Goal: Transaction & Acquisition: Purchase product/service

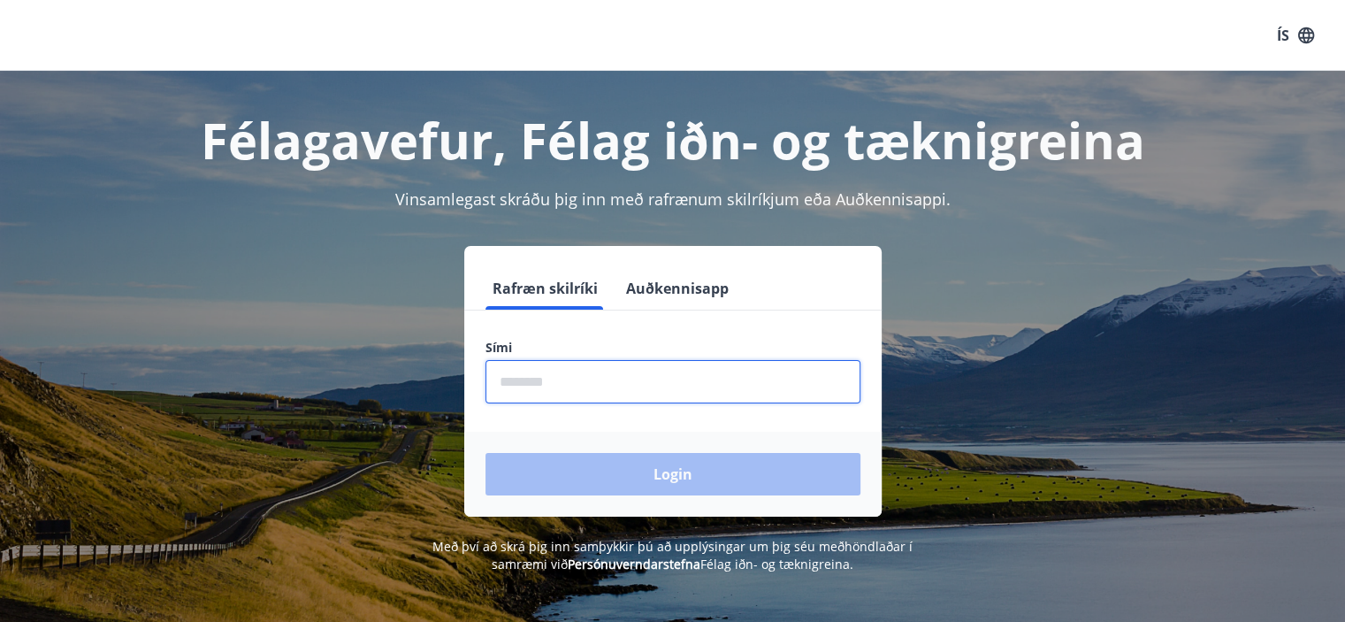
click at [517, 371] on input "phone" at bounding box center [673, 381] width 375 height 43
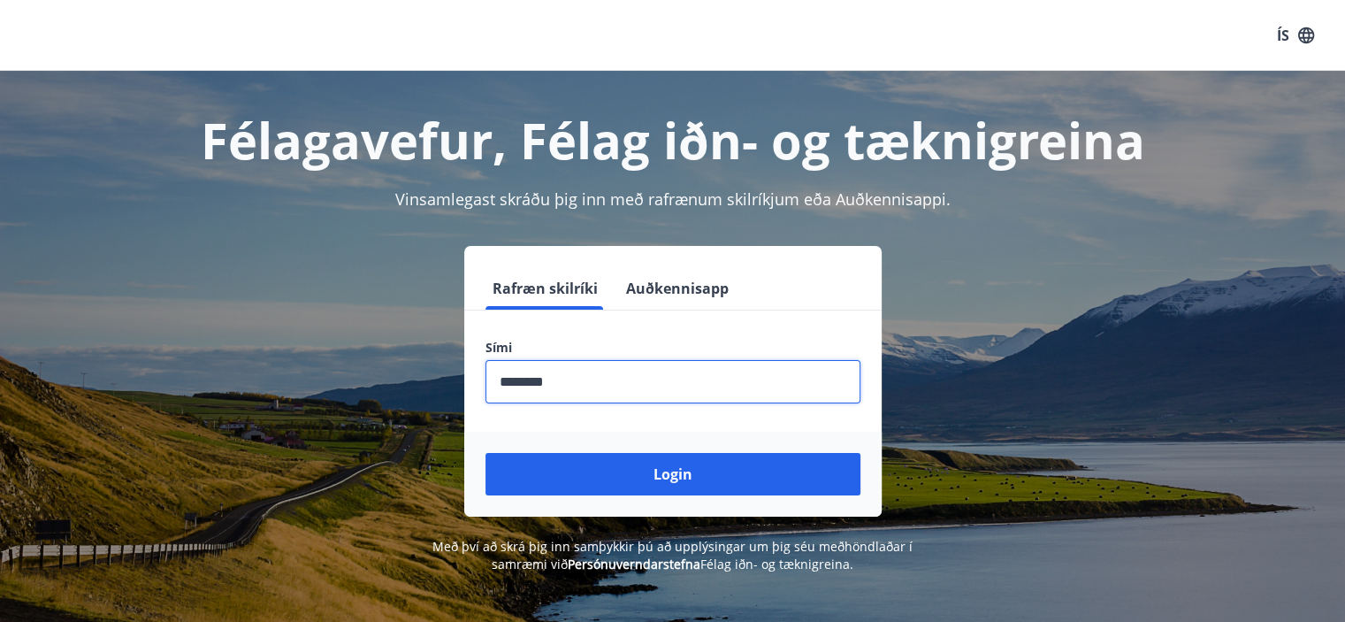
type input "********"
click at [486, 453] on button "Login" at bounding box center [673, 474] width 375 height 42
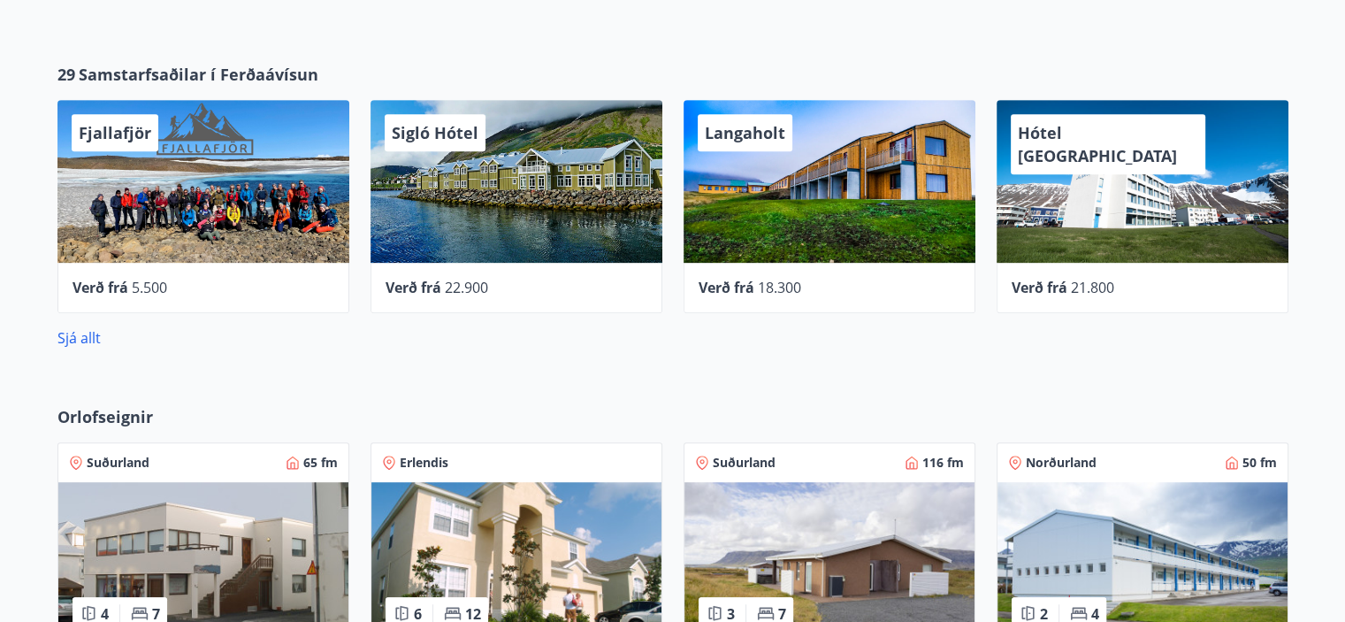
scroll to position [789, 0]
click at [1102, 226] on div "Hótel Ísafjörður" at bounding box center [1143, 181] width 292 height 163
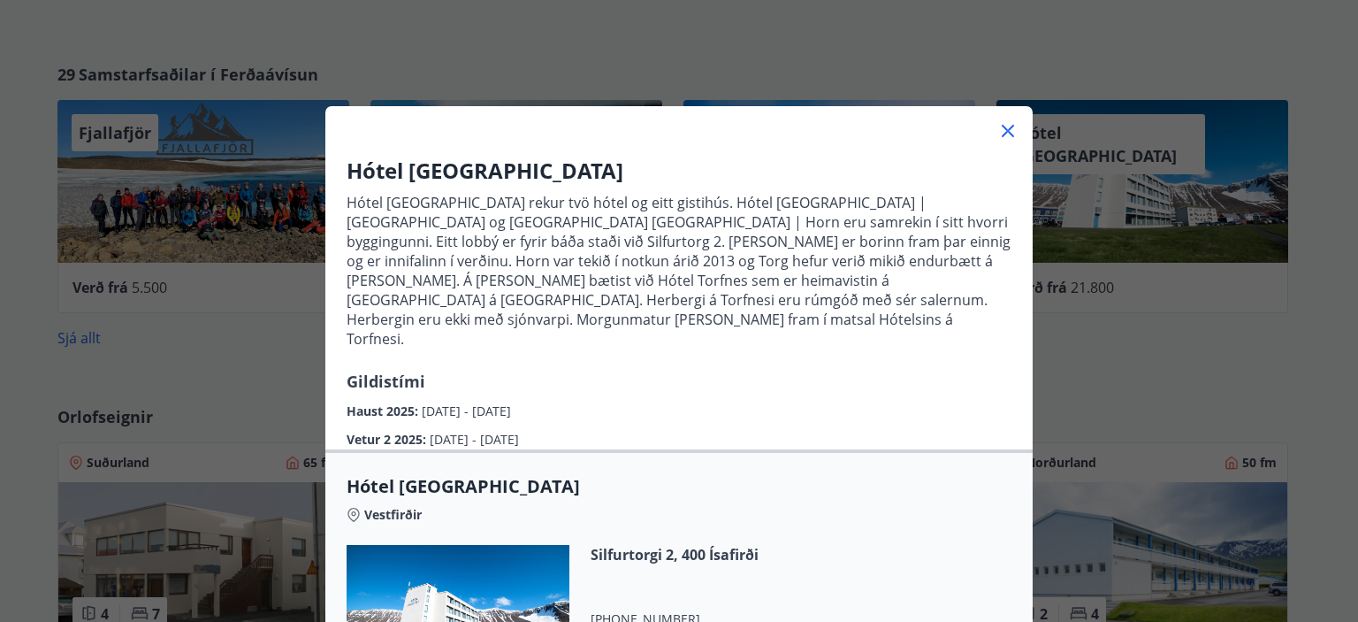
click at [1102, 226] on div "Hótel Ísafjörður Hótel Ísafjörður rekur tvö hótel og eitt gistihús. Hótel Ísafj…" at bounding box center [679, 311] width 1358 height 622
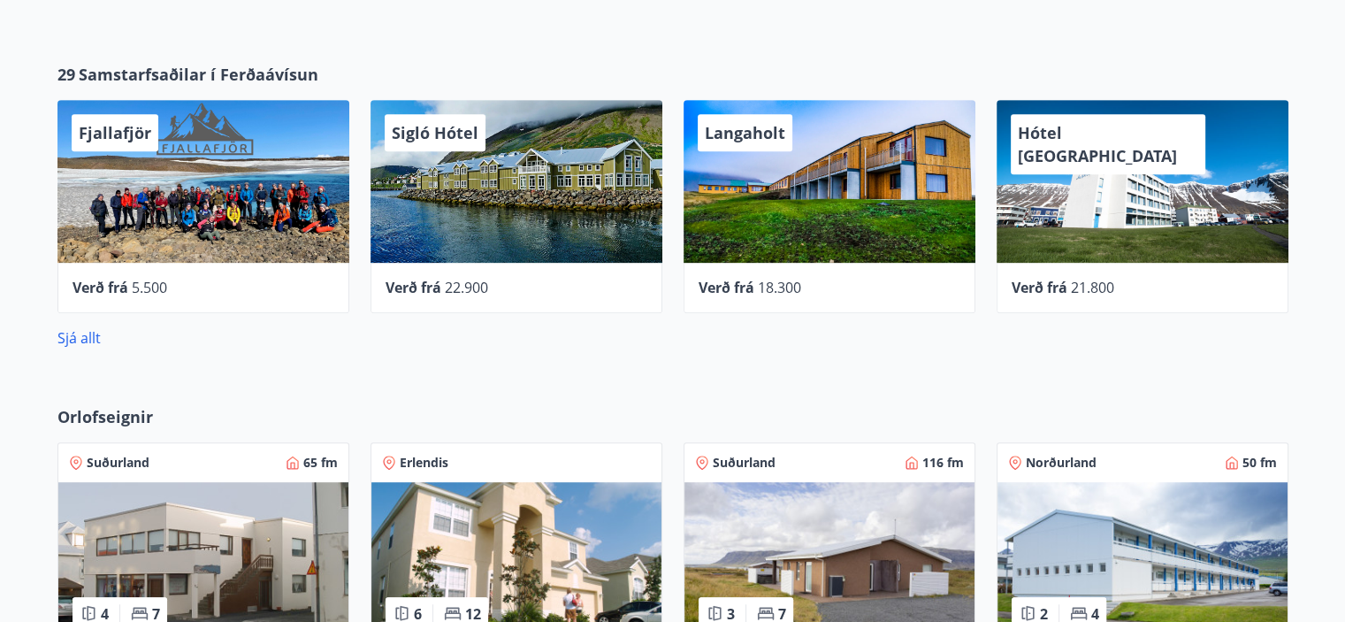
drag, startPoint x: 1096, startPoint y: 246, endPoint x: 615, endPoint y: 413, distance: 509.3
click at [615, 413] on div "Orlofseignir" at bounding box center [672, 423] width 1231 height 37
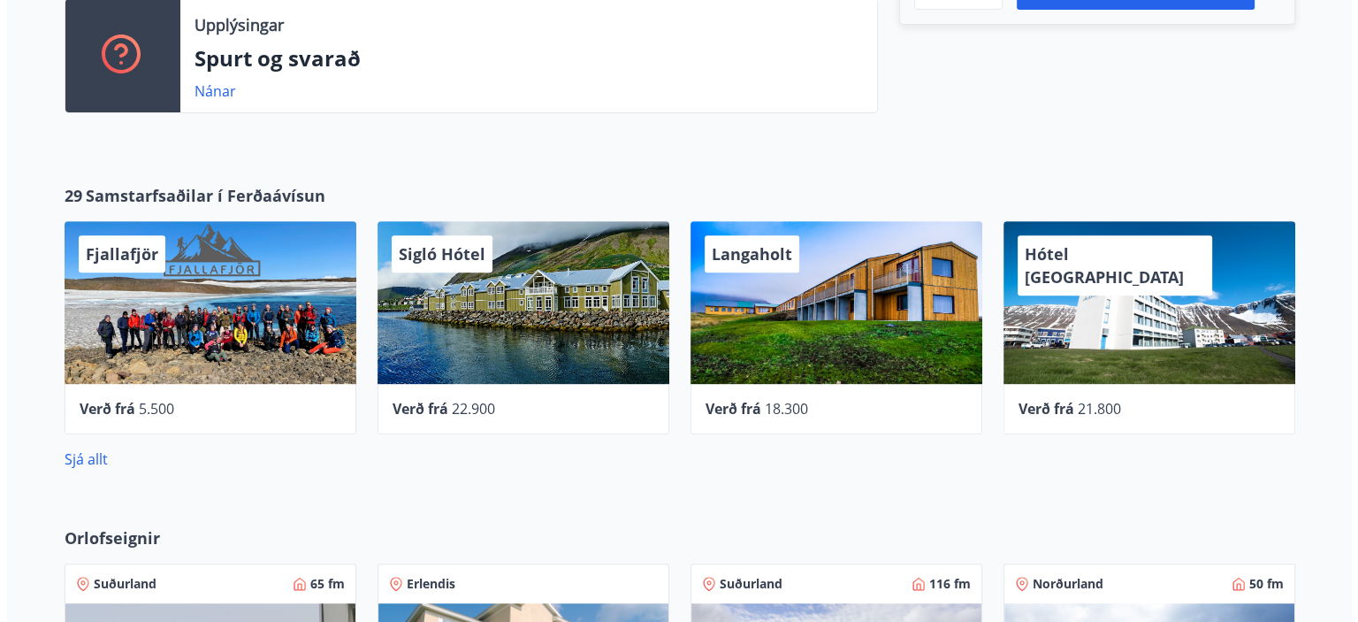
scroll to position [665, 0]
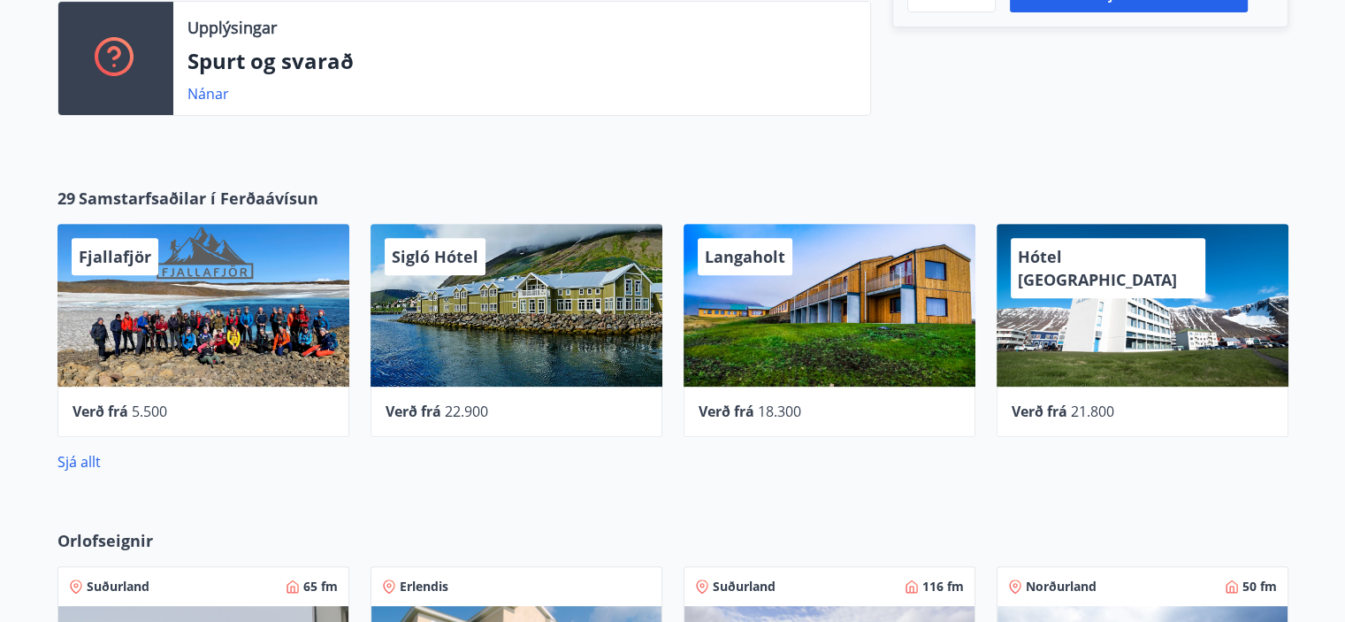
click at [1117, 290] on div "Hótel Ísafjörður" at bounding box center [1143, 305] width 292 height 163
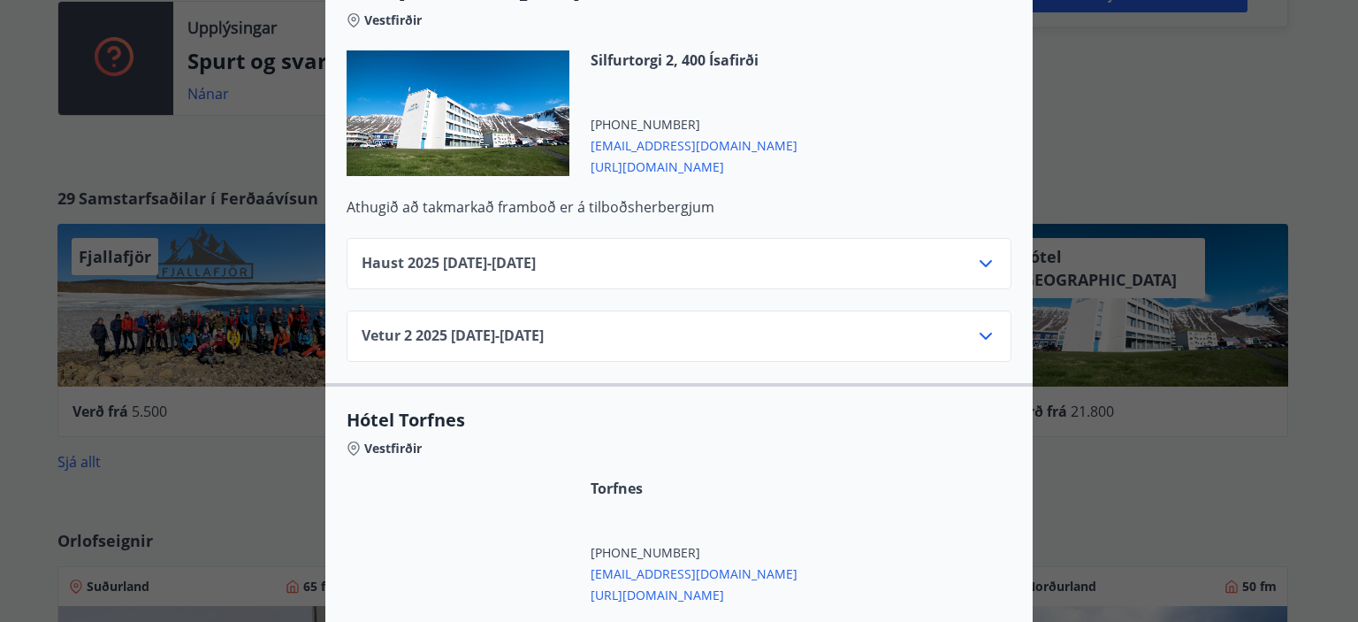
scroll to position [495, 0]
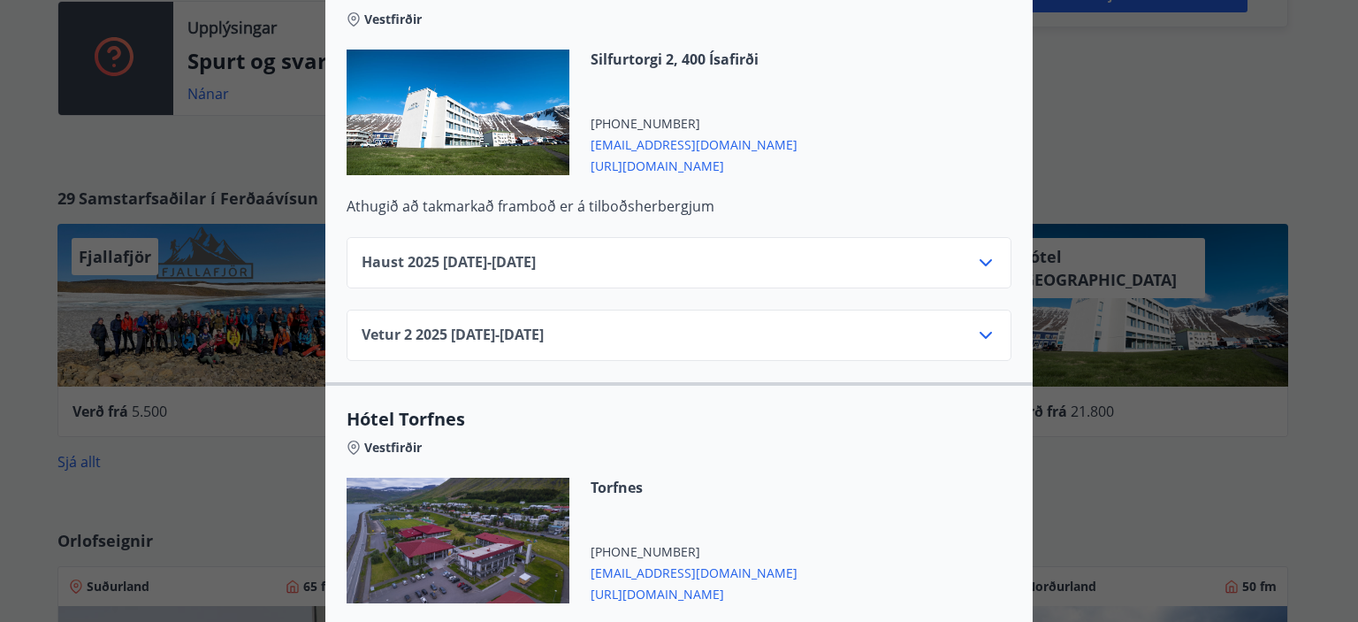
click at [978, 252] on icon at bounding box center [986, 262] width 21 height 21
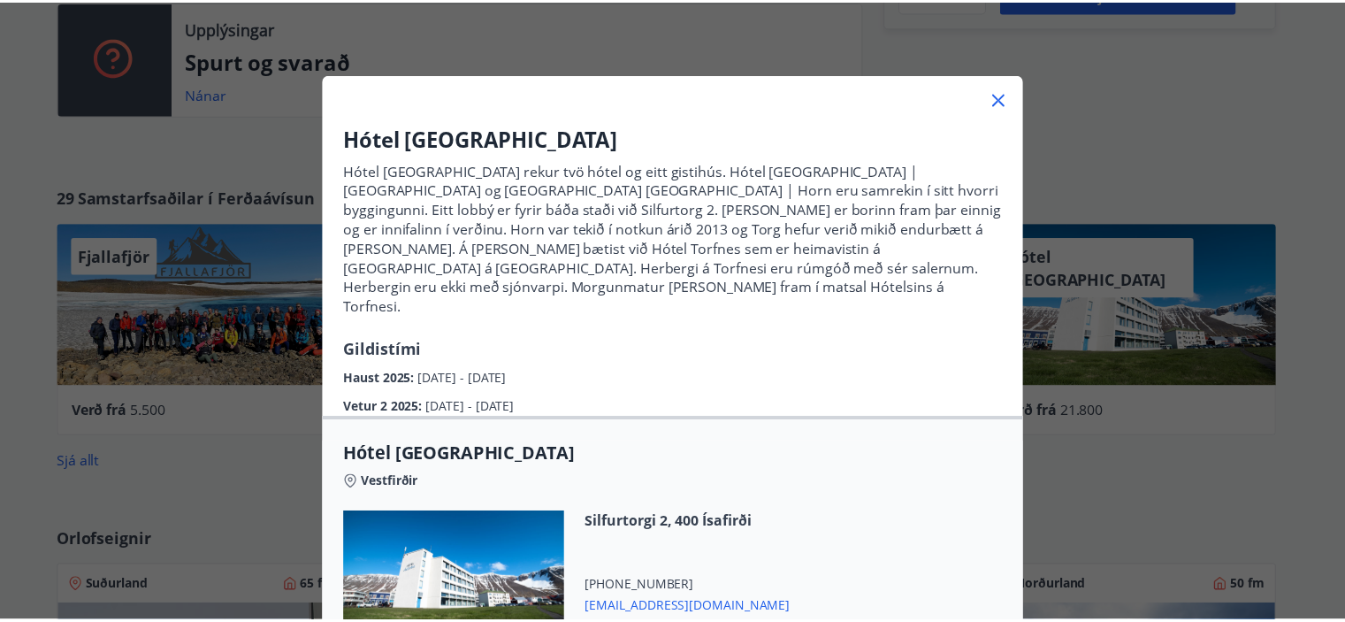
scroll to position [0, 0]
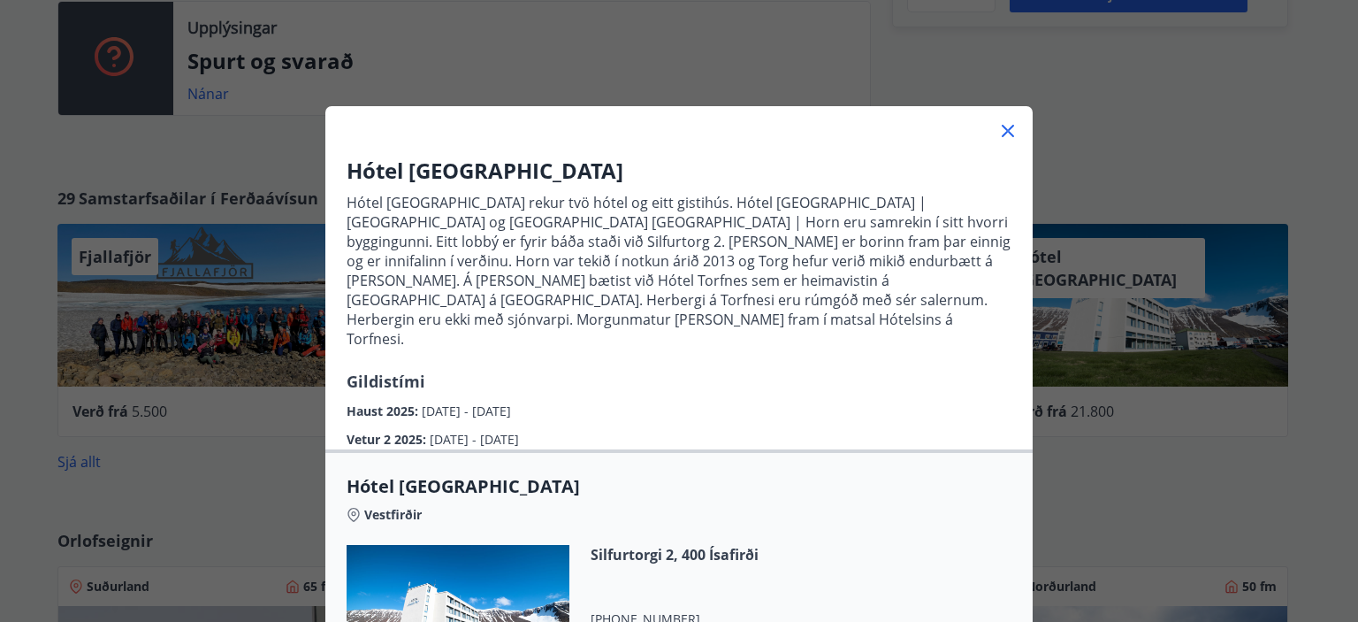
click at [1002, 134] on icon at bounding box center [1008, 131] width 12 height 12
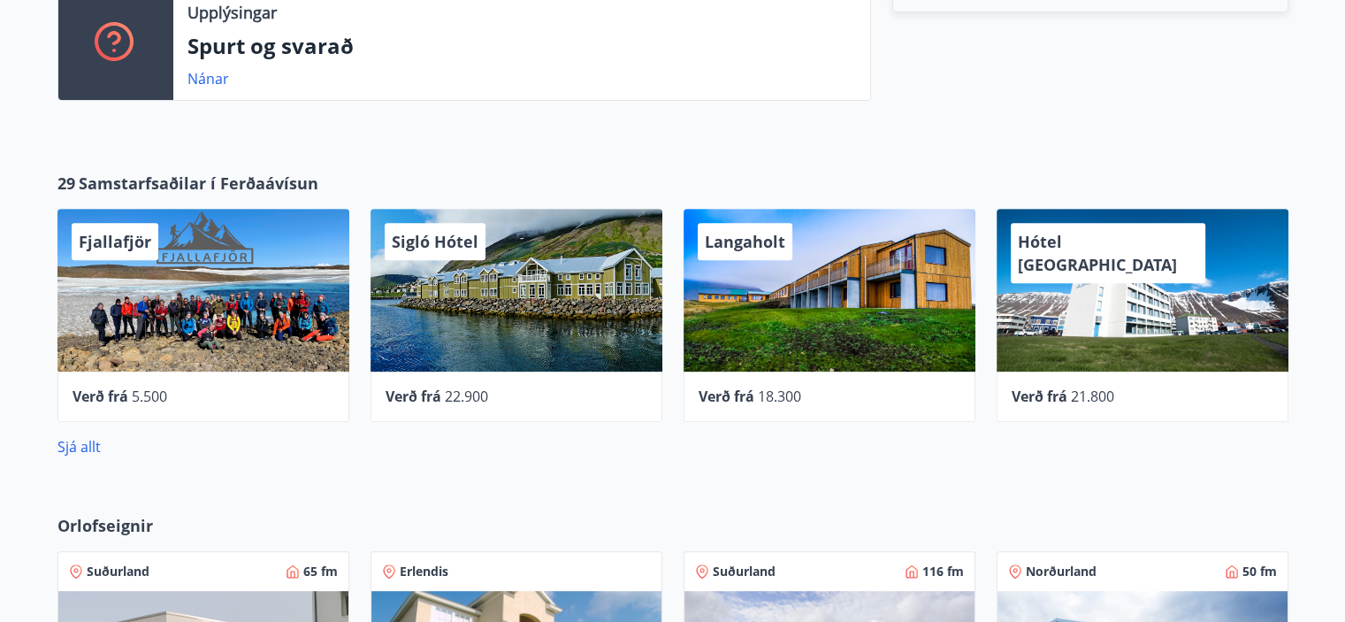
scroll to position [683, 0]
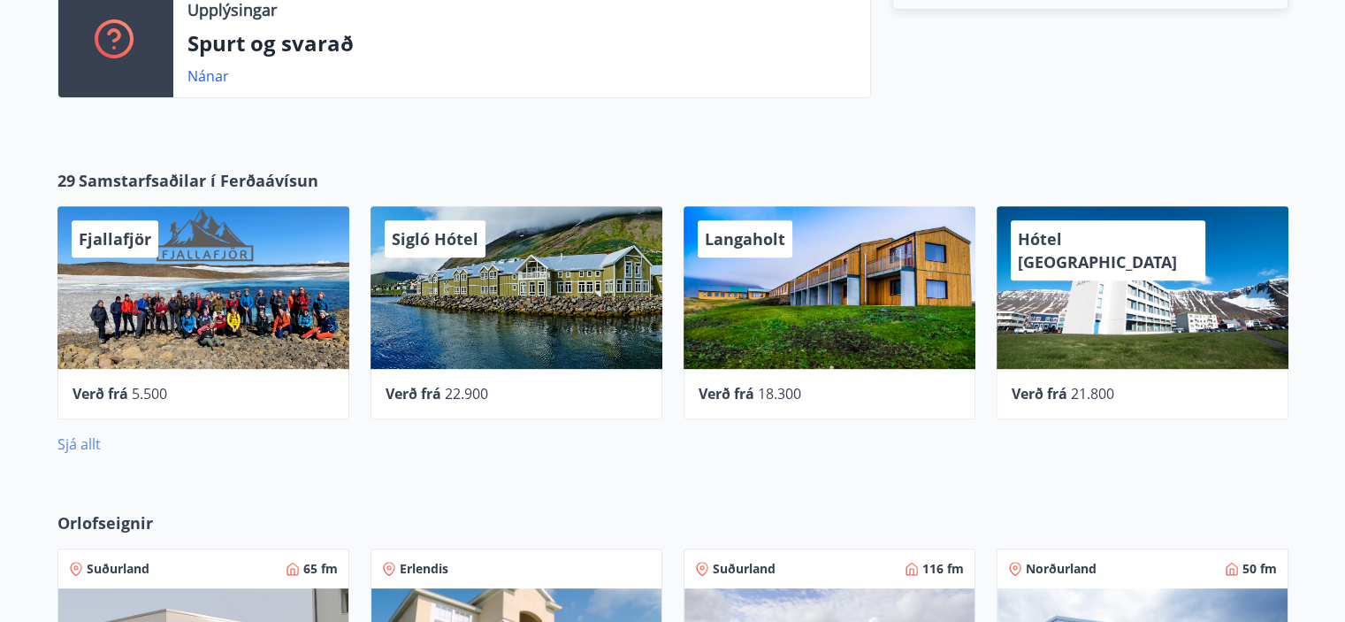
click at [79, 441] on link "Sjá allt" at bounding box center [78, 443] width 43 height 19
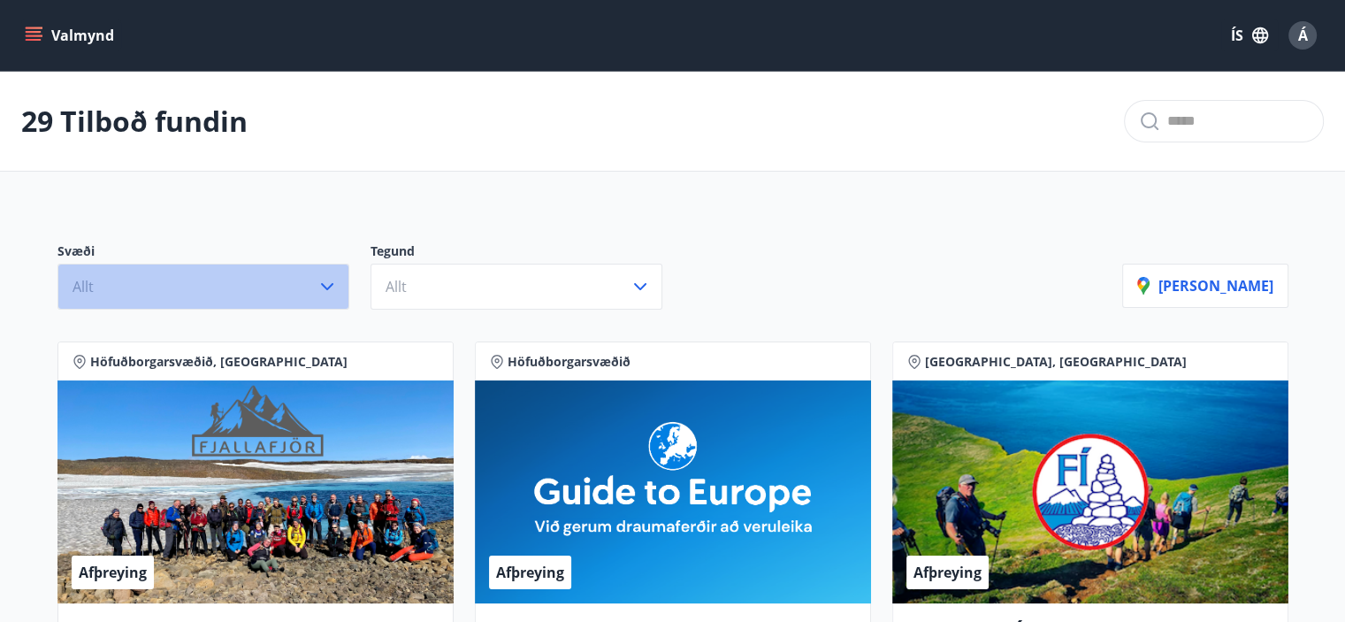
click at [329, 289] on icon "button" at bounding box center [327, 286] width 21 height 21
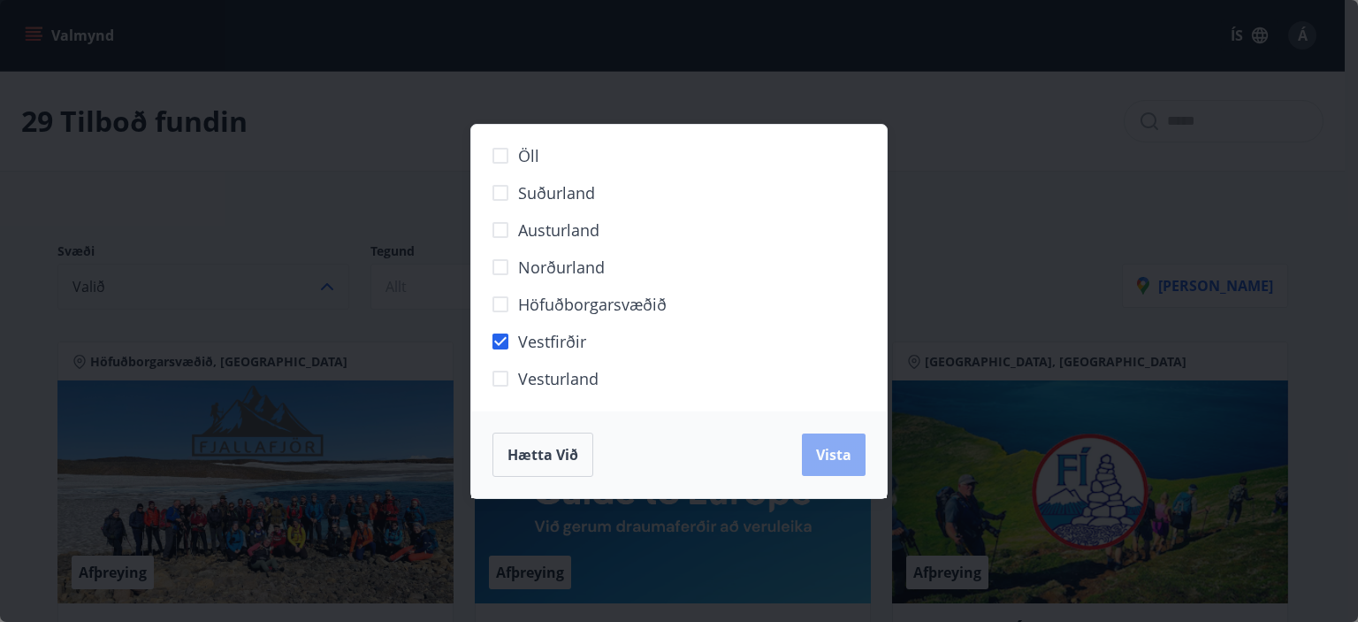
click at [830, 448] on span "Vista" at bounding box center [833, 454] width 35 height 19
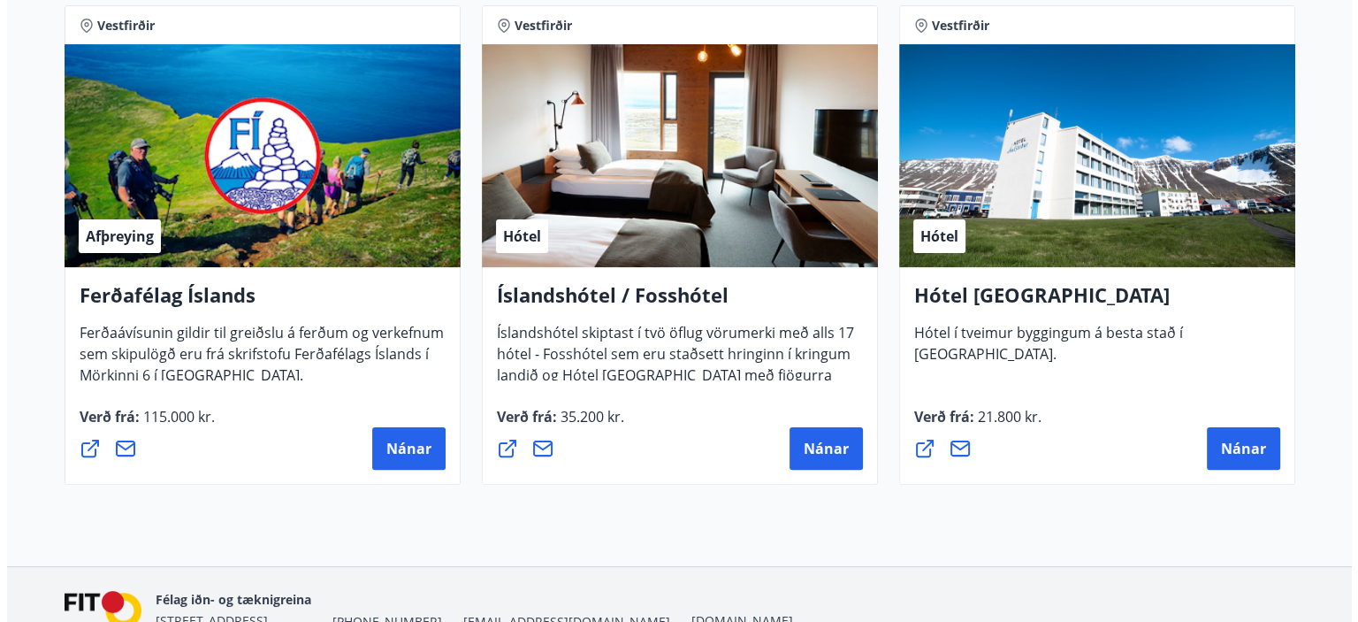
scroll to position [385, 0]
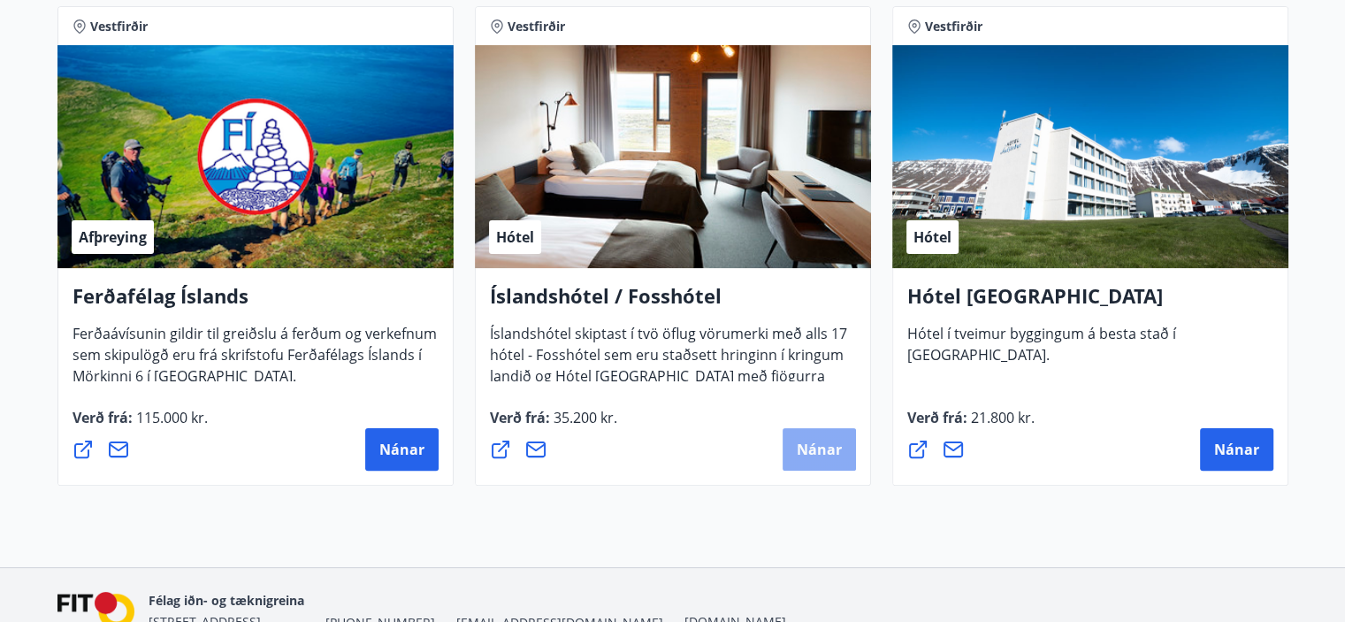
click at [814, 441] on span "Nánar" at bounding box center [819, 449] width 45 height 19
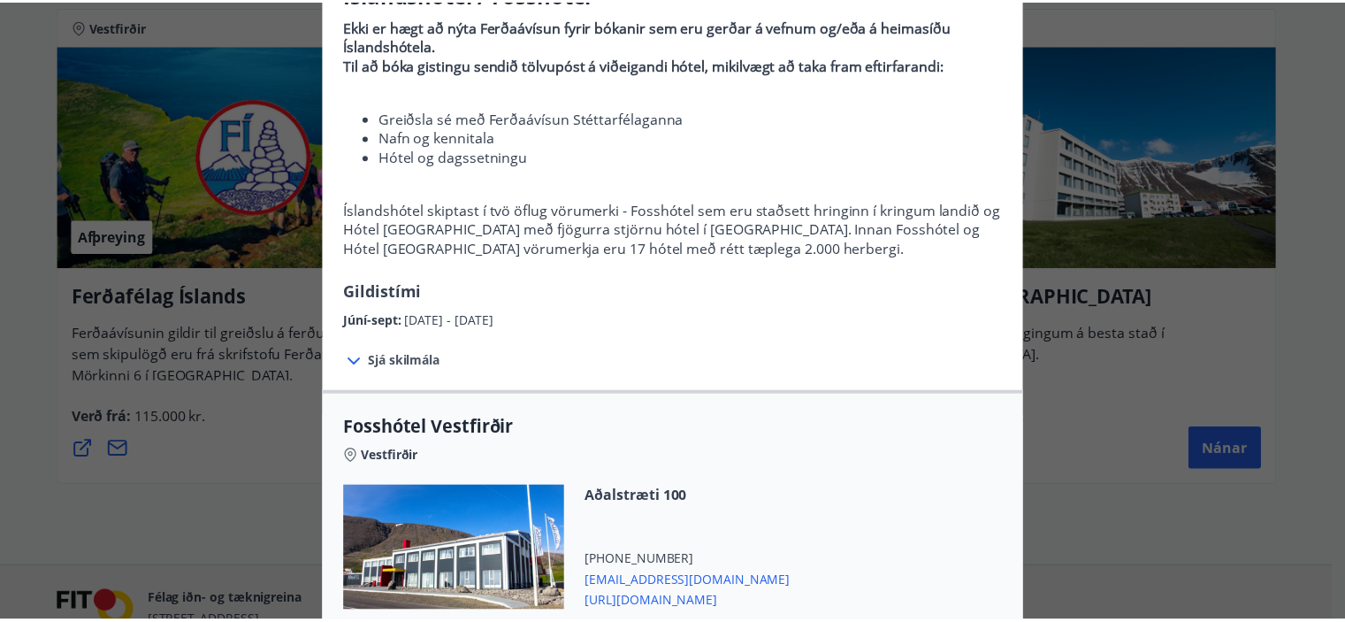
scroll to position [0, 0]
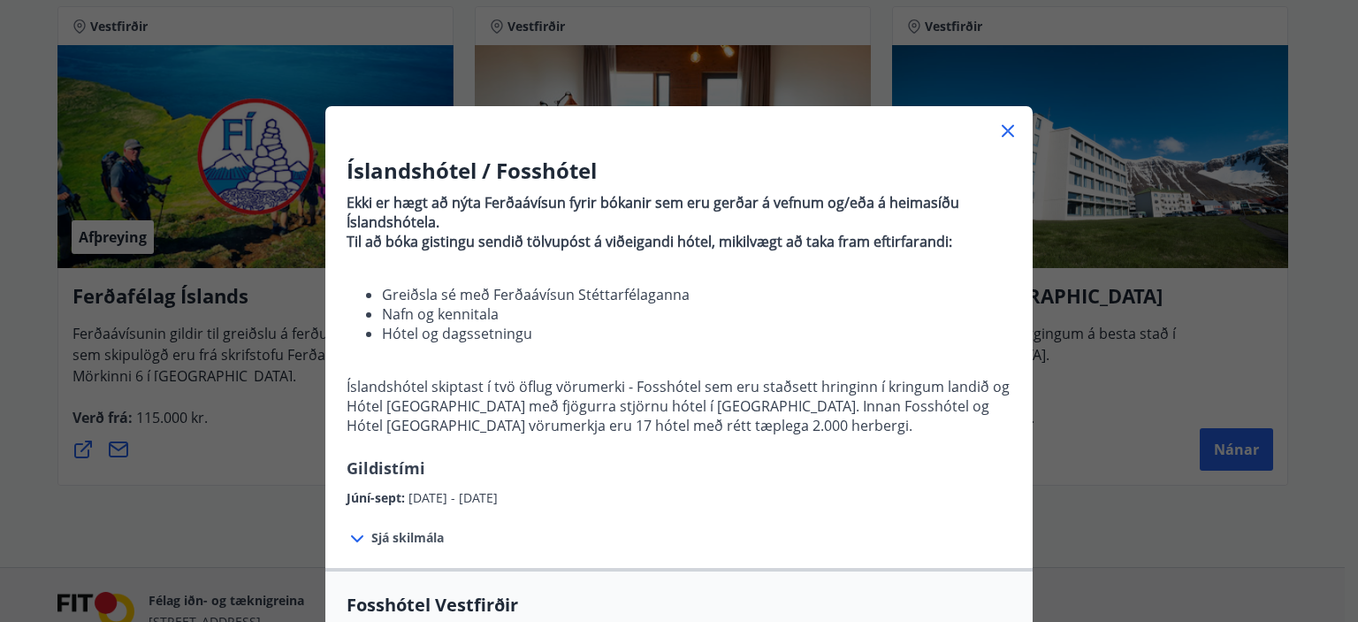
click at [1004, 134] on icon at bounding box center [1008, 131] width 12 height 12
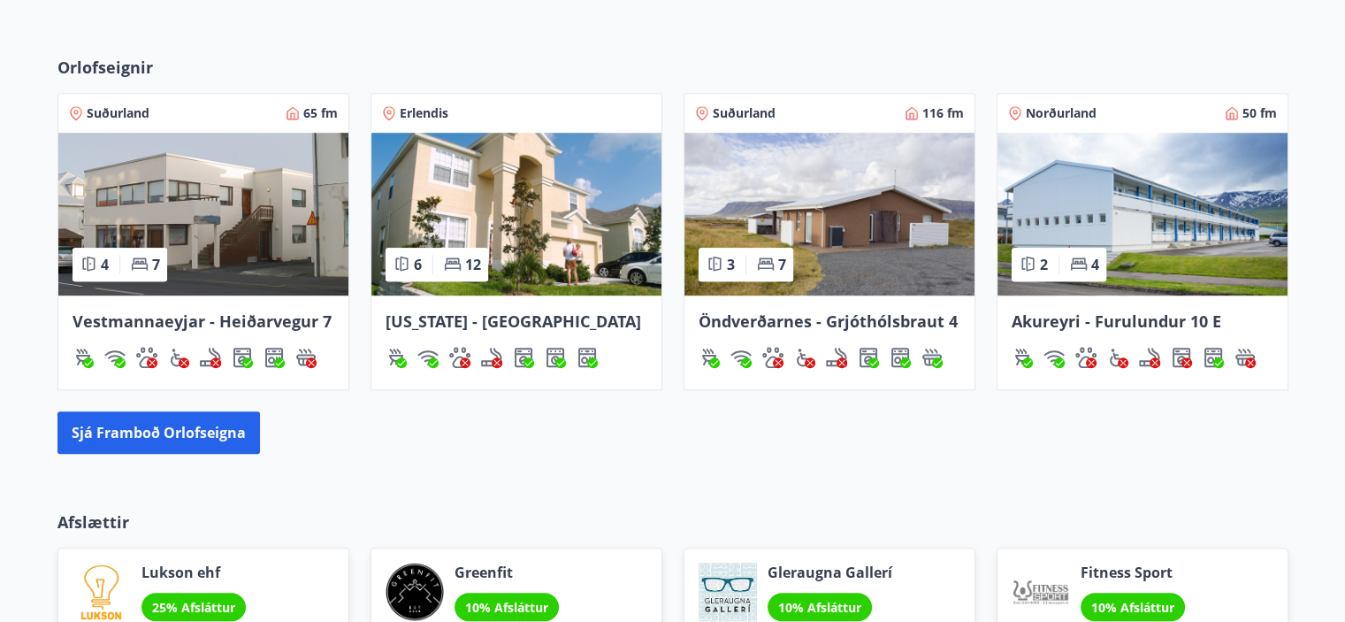
scroll to position [1141, 0]
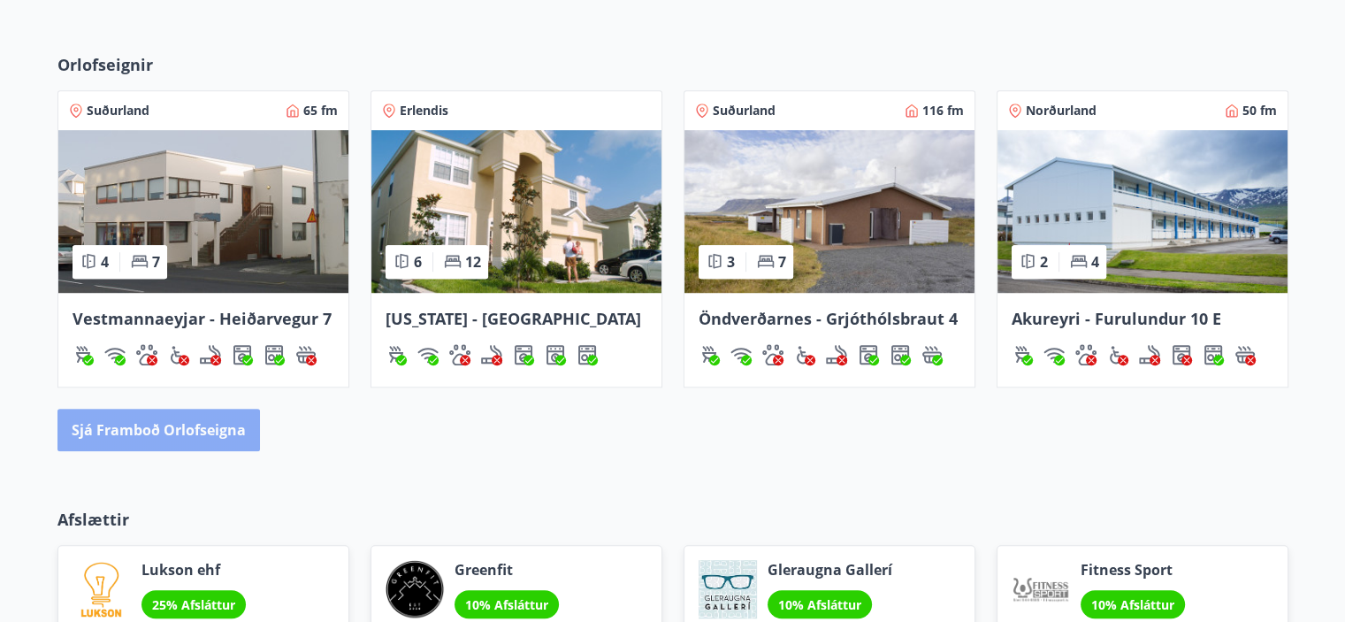
click at [168, 441] on button "Sjá framboð orlofseigna" at bounding box center [158, 430] width 203 height 42
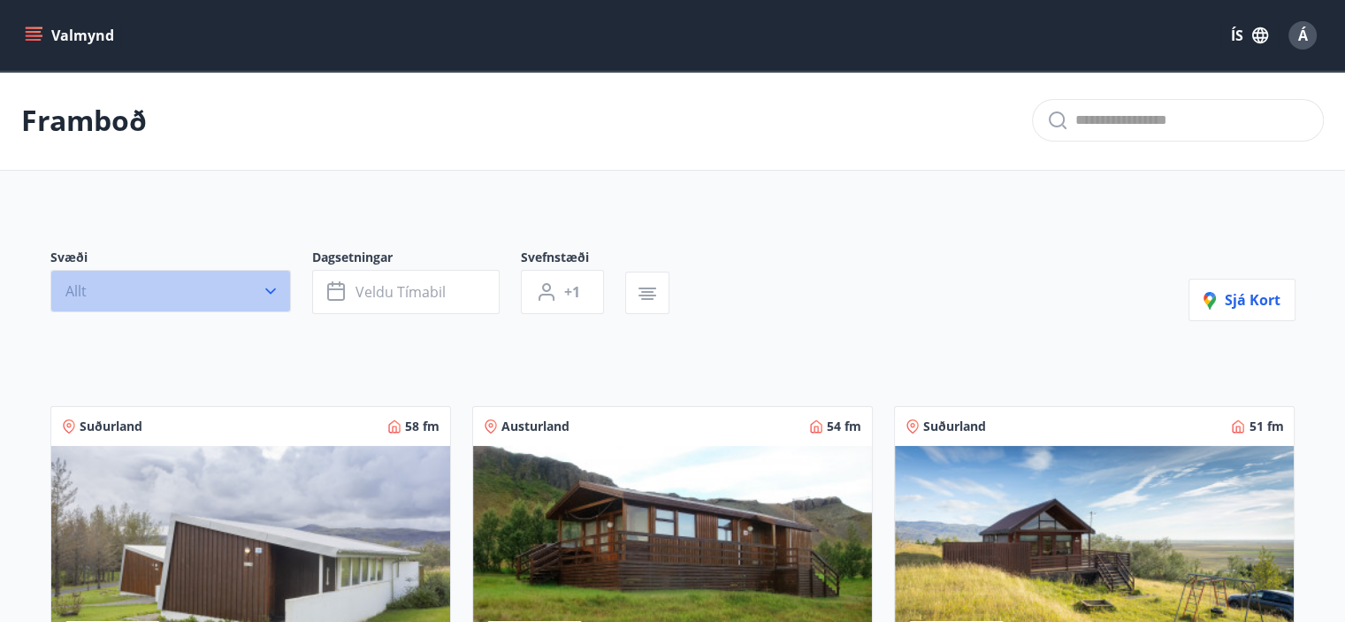
click at [269, 287] on icon "button" at bounding box center [271, 291] width 18 height 18
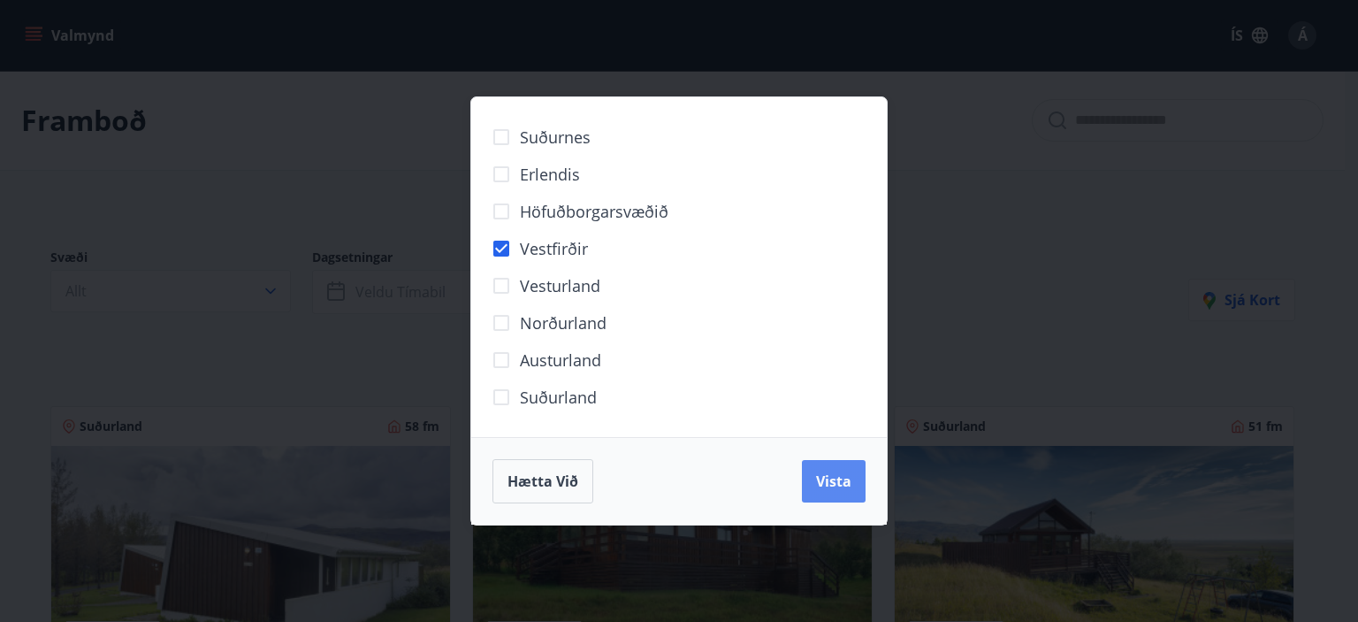
click at [834, 493] on button "Vista" at bounding box center [834, 481] width 64 height 42
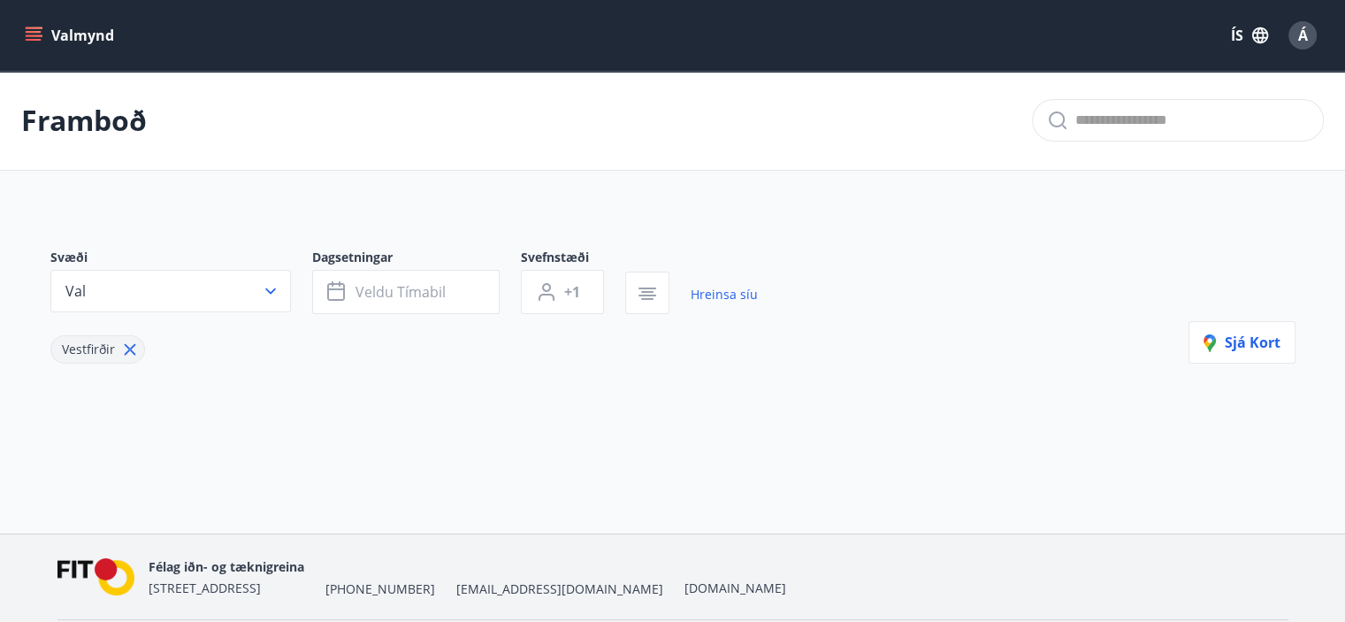
click at [131, 349] on icon at bounding box center [129, 349] width 11 height 11
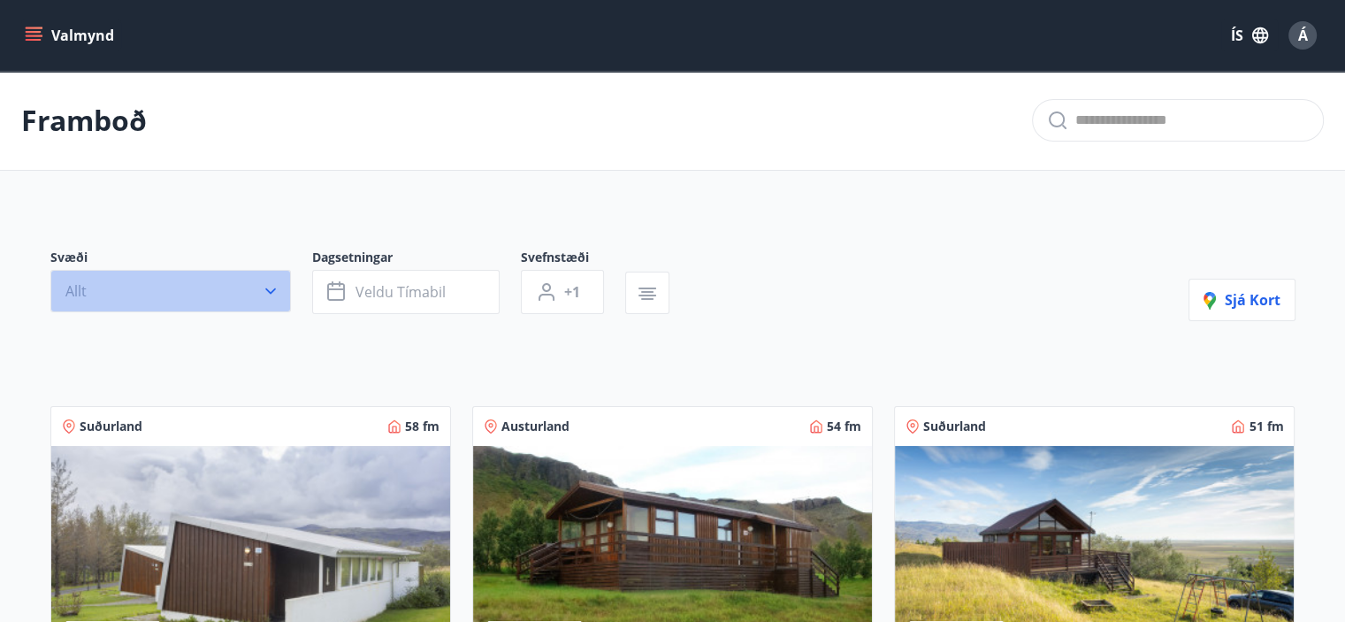
click at [276, 292] on icon "button" at bounding box center [271, 291] width 18 height 18
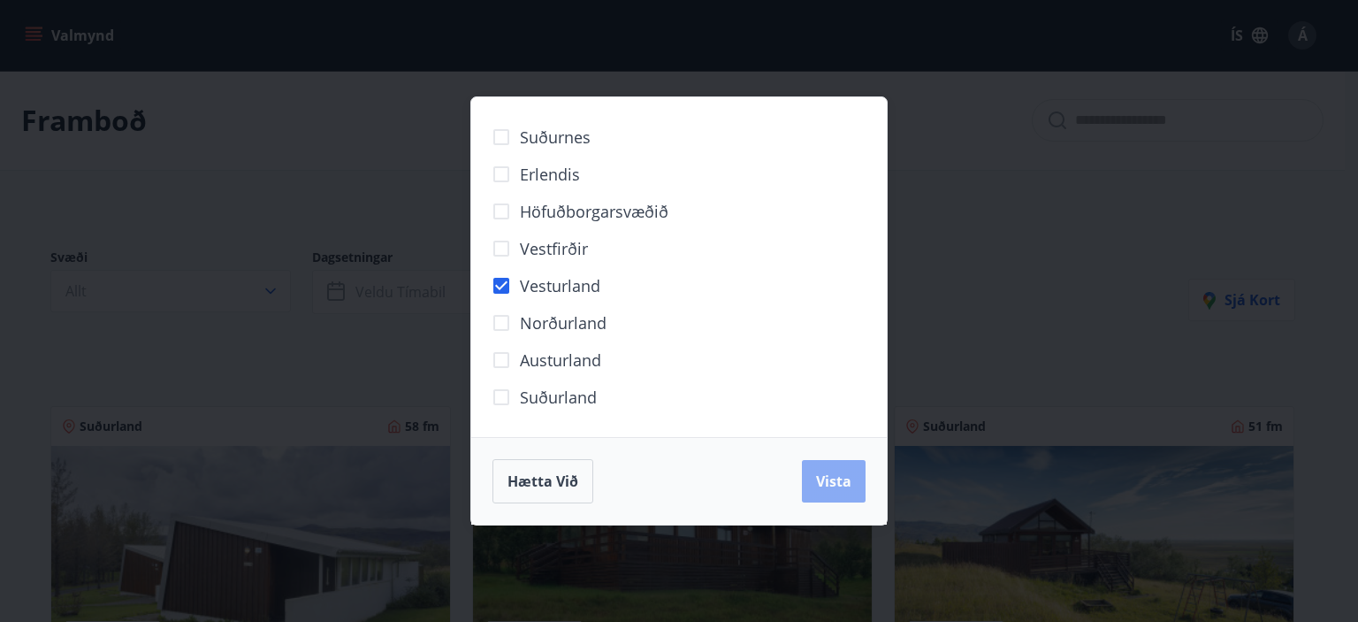
click at [832, 478] on span "Vista" at bounding box center [833, 480] width 35 height 19
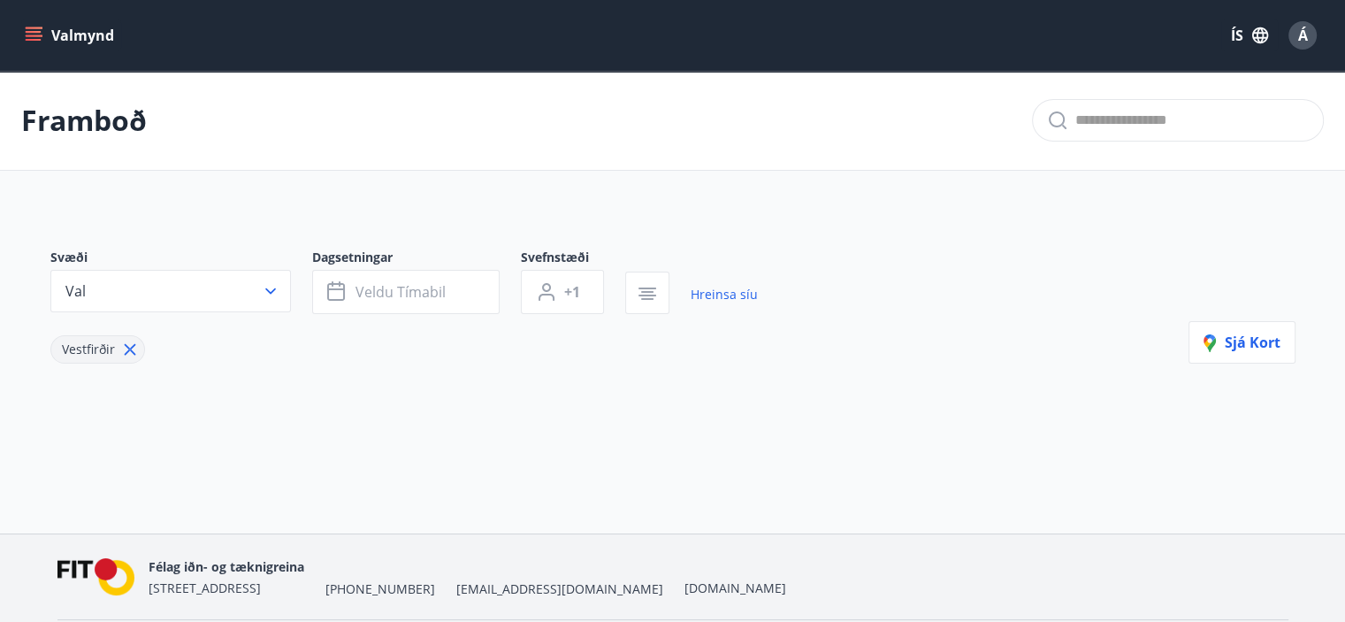
scroll to position [59, 0]
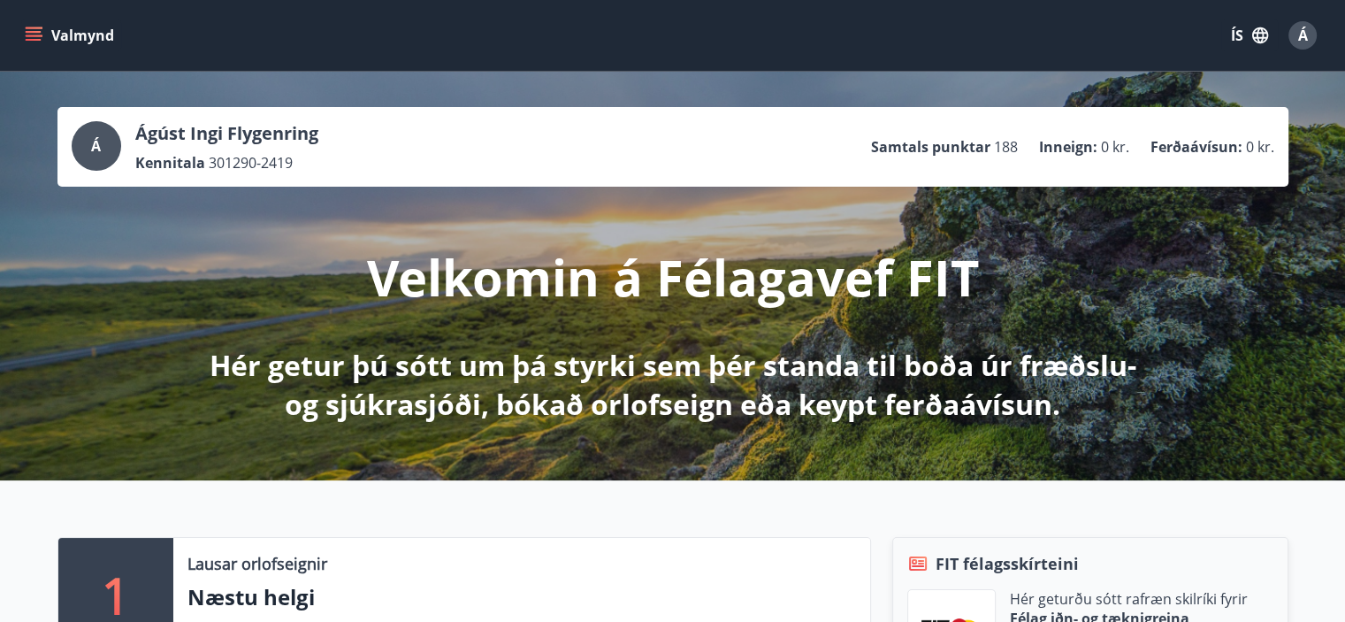
click at [109, 148] on div "Á" at bounding box center [97, 146] width 50 height 50
click at [754, 142] on div "Á Ágúst Ingi Flygenring Kennitala 301290-2419 Samtals punktar 188 Inneign : 0 k…" at bounding box center [673, 146] width 1203 height 51
click at [922, 148] on p "Samtals punktar" at bounding box center [930, 146] width 119 height 19
click at [1080, 148] on p "Inneign :" at bounding box center [1068, 146] width 58 height 19
click at [1200, 148] on p "Ferðaávísun :" at bounding box center [1197, 146] width 92 height 19
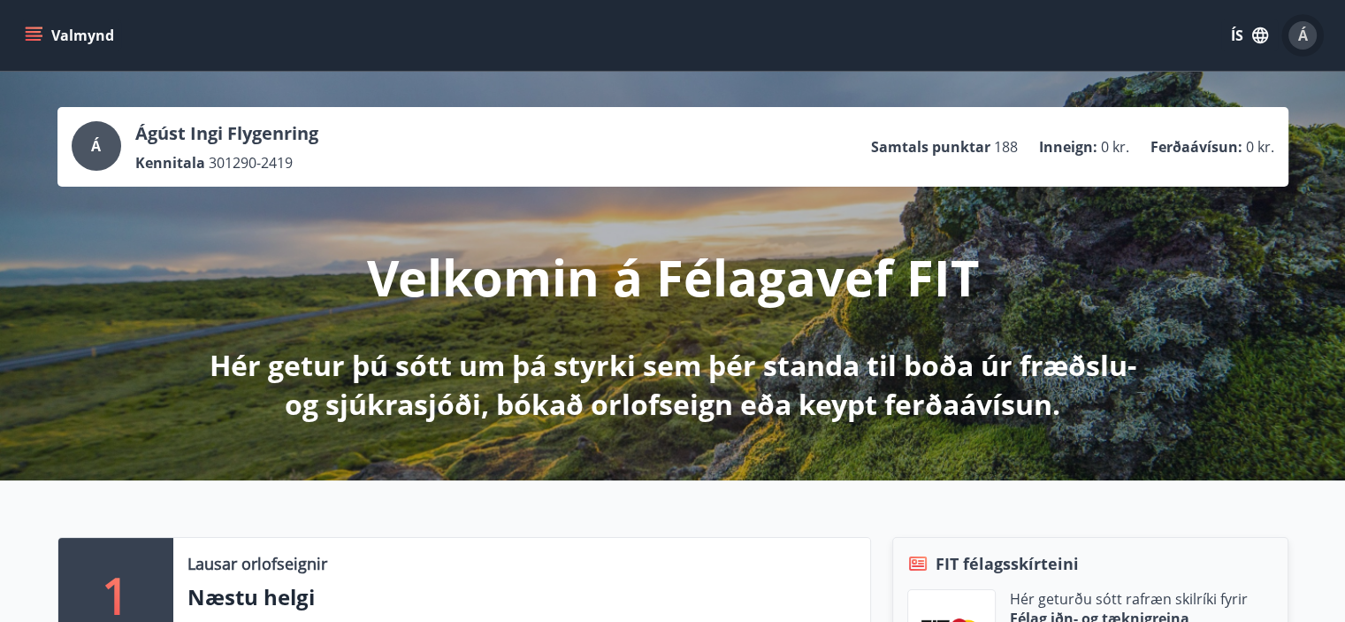
click at [1305, 33] on span "Á" at bounding box center [1303, 35] width 10 height 19
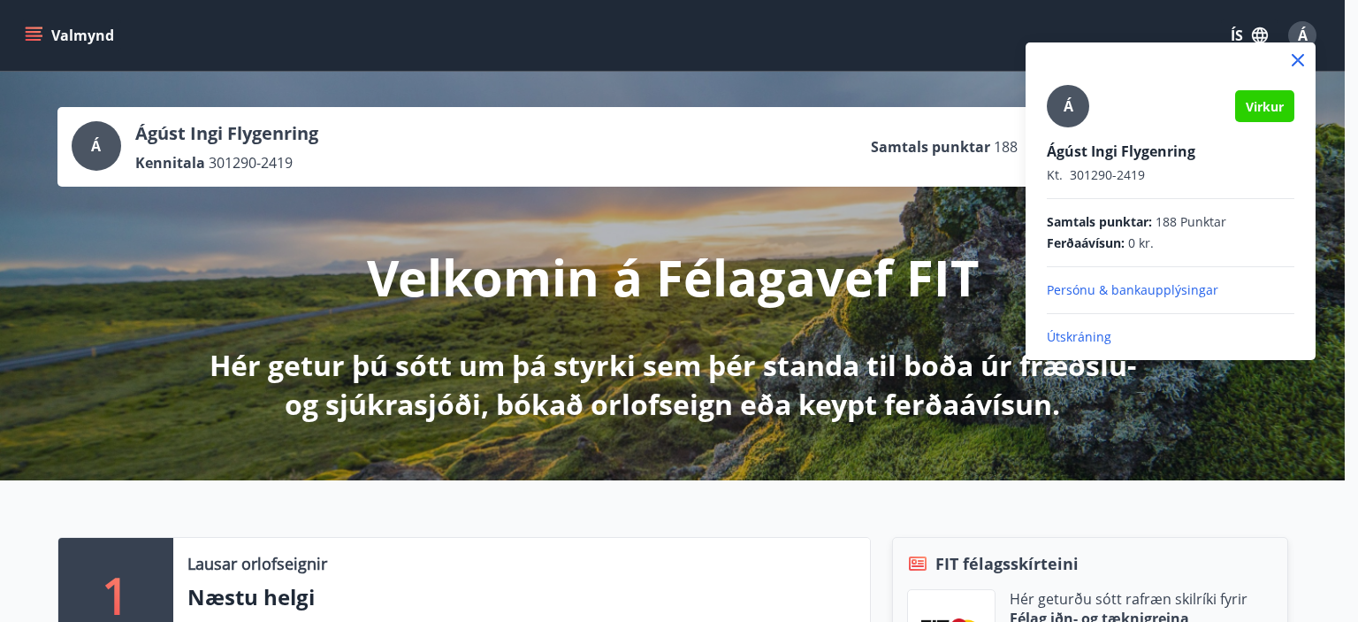
click at [727, 123] on div at bounding box center [679, 311] width 1358 height 622
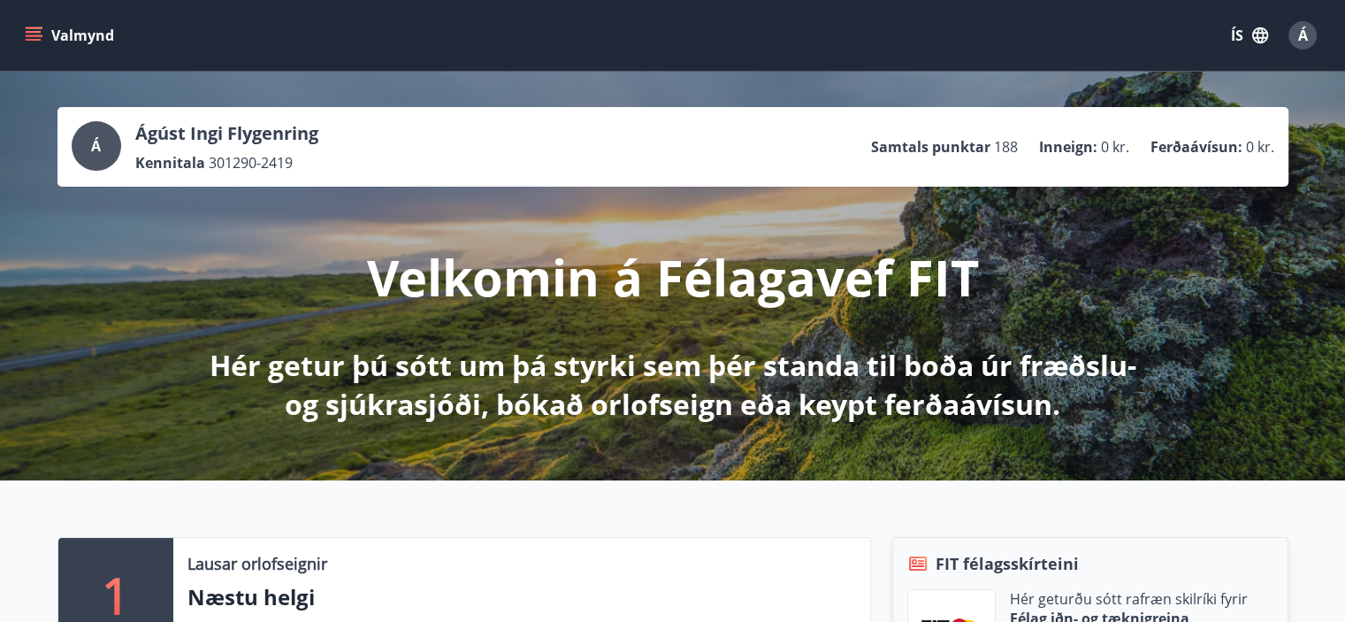
click at [1083, 159] on ul "Samtals punktar 188 Inneign : 0 kr. Ferðaávísun : 0 kr." at bounding box center [1072, 147] width 403 height 34
click at [1210, 149] on p "Ferðaávísun :" at bounding box center [1197, 146] width 92 height 19
click at [36, 31] on icon "menu" at bounding box center [34, 32] width 16 height 2
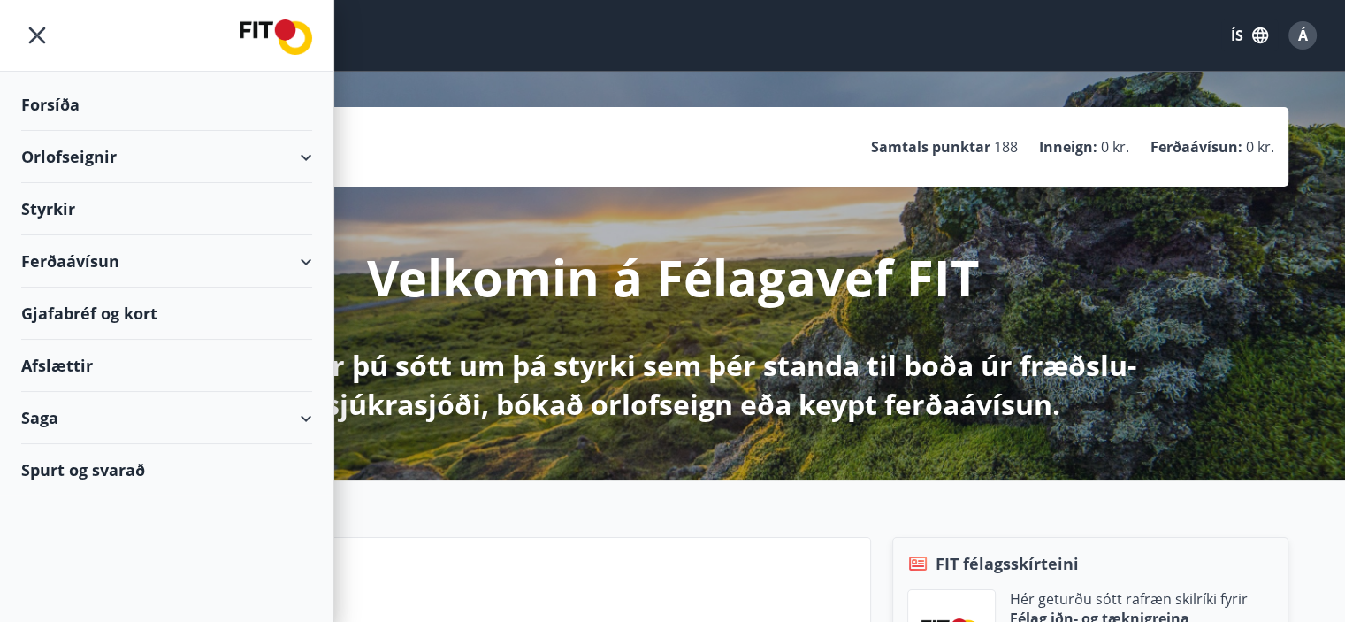
click at [309, 260] on div "Ferðaávísun" at bounding box center [166, 261] width 291 height 52
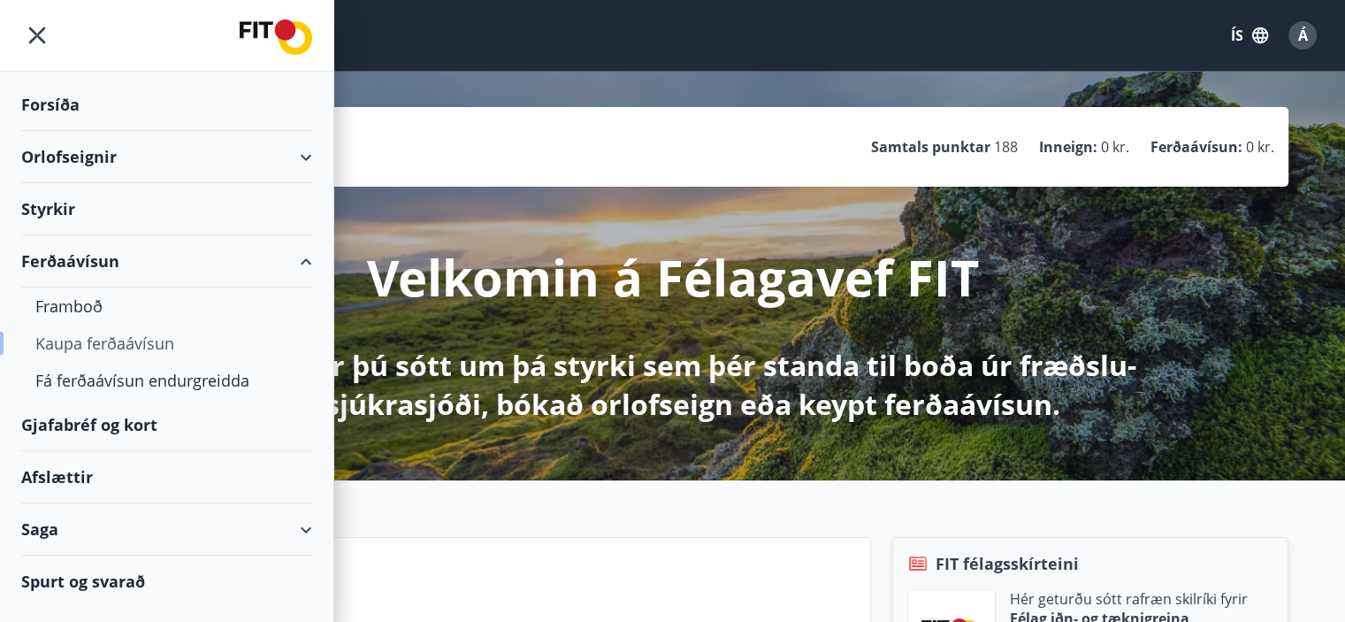
click at [111, 341] on div "Kaupa ferðaávísun" at bounding box center [166, 343] width 263 height 37
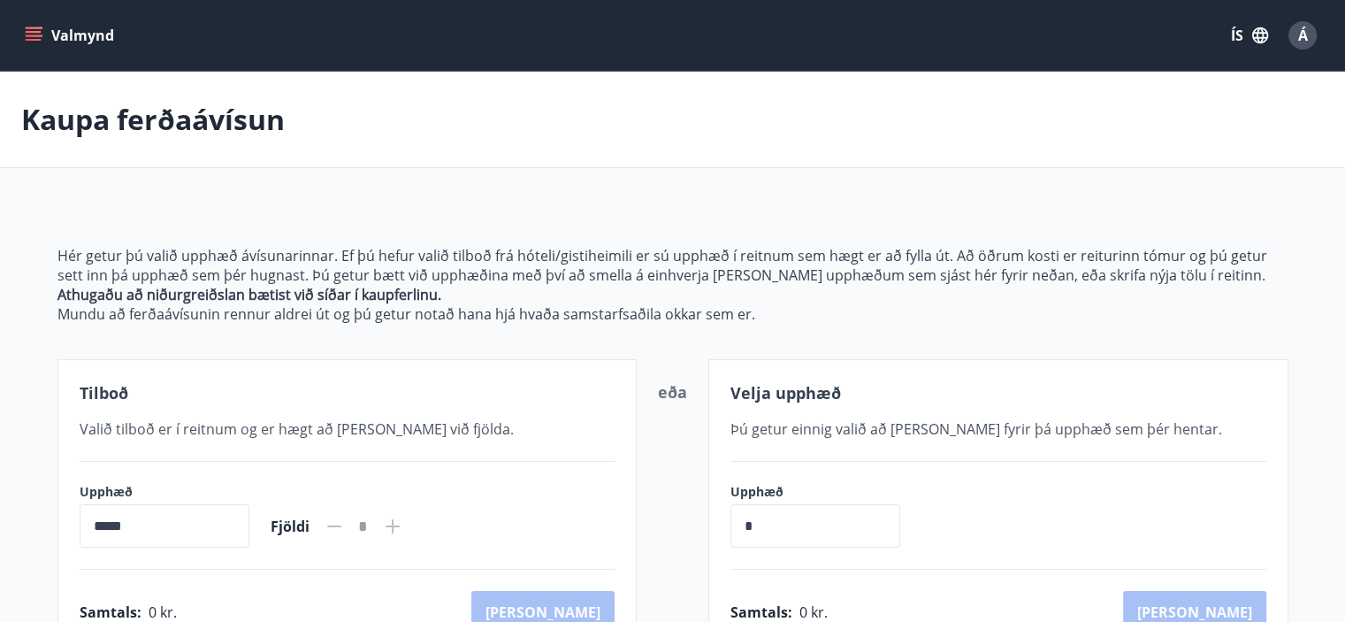
click at [34, 31] on icon "menu" at bounding box center [34, 32] width 16 height 2
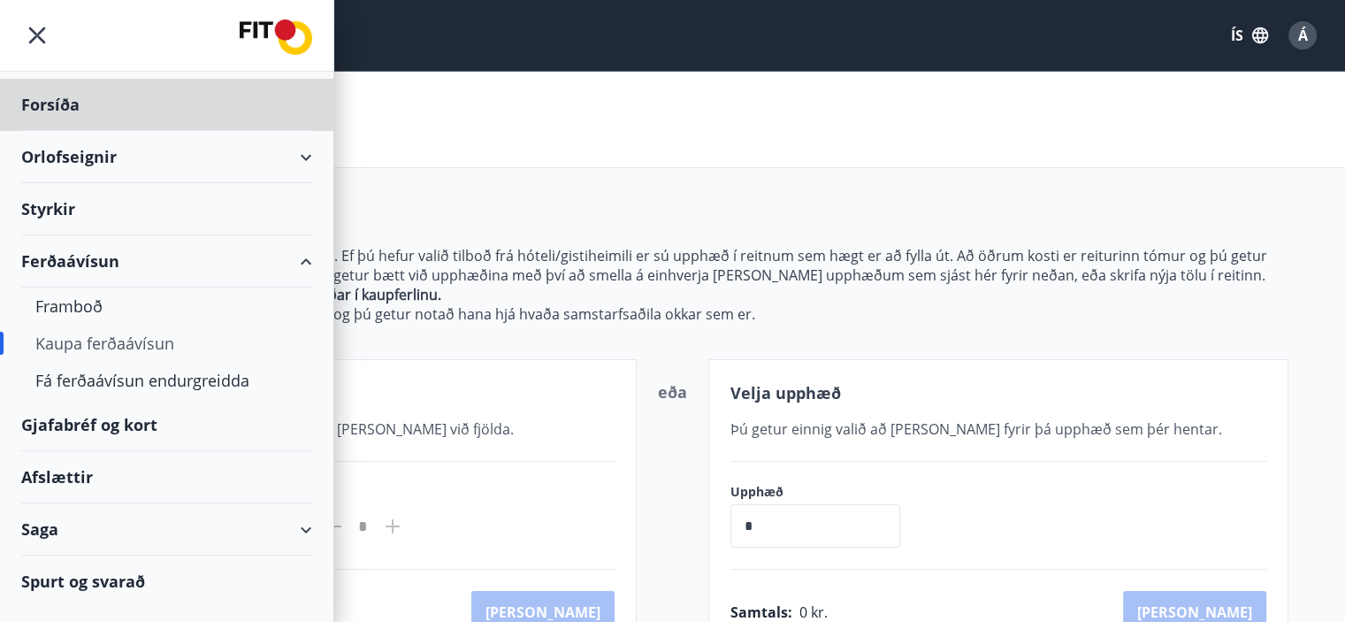
click at [121, 199] on div "Styrkir" at bounding box center [166, 209] width 291 height 52
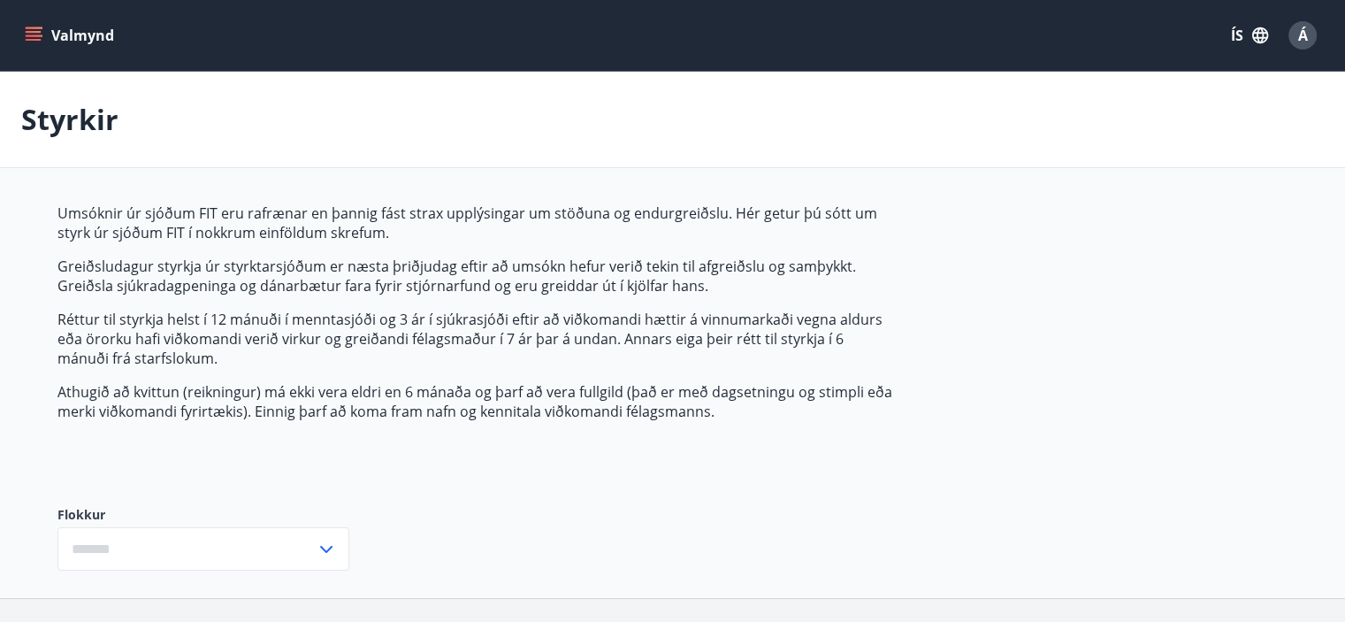
type input "***"
